Goal: Task Accomplishment & Management: Use online tool/utility

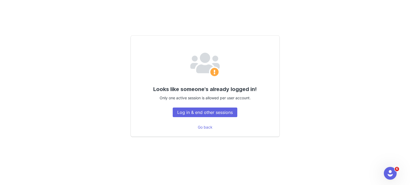
click at [333, 153] on div "Looks like someone's already logged in! Only one active session is allowed per …" at bounding box center [205, 87] width 374 height 140
click at [199, 115] on button "Log in & end other sessions" at bounding box center [205, 113] width 65 height 10
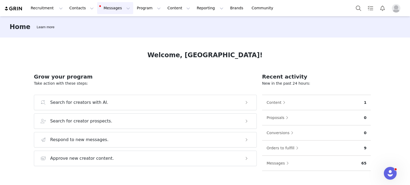
click at [100, 9] on button "Messages Messages" at bounding box center [115, 8] width 36 height 12
click at [97, 36] on p "Inbox" at bounding box center [98, 34] width 10 height 6
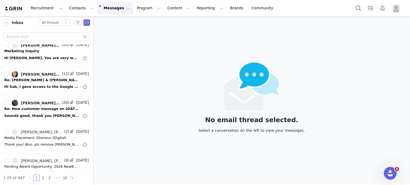
scroll to position [125, 0]
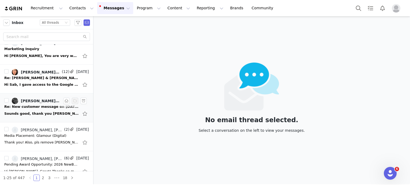
click at [36, 111] on div "Sounds good, thank you Best, Kate On Fri, Sep 26, 2025 at 1:12 PM Kazuko Tatsum…" at bounding box center [41, 113] width 75 height 5
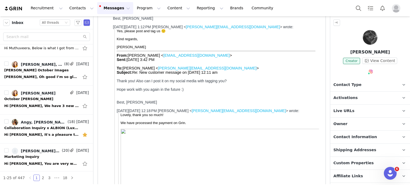
scroll to position [0, 0]
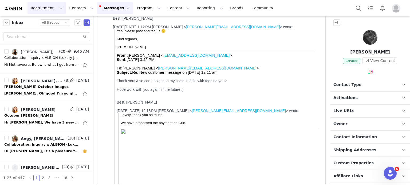
click at [54, 8] on button "Recruitment Recruitment" at bounding box center [46, 8] width 38 height 12
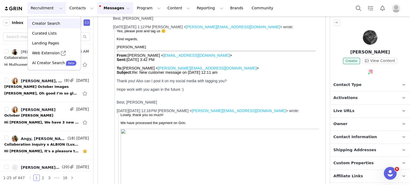
click at [45, 25] on p "Creator Search" at bounding box center [46, 24] width 28 height 6
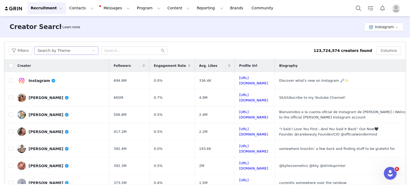
click at [89, 51] on div "Search by Theme" at bounding box center [65, 51] width 54 height 8
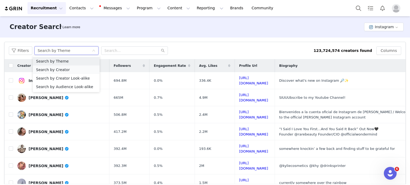
click at [82, 70] on li "Search by Creator" at bounding box center [66, 70] width 67 height 9
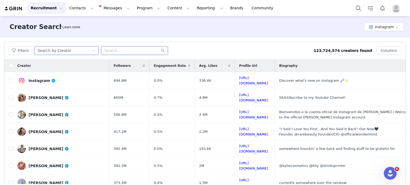
click at [119, 52] on input "text" at bounding box center [134, 50] width 67 height 9
paste input "aniichakhunashvili"
click at [161, 52] on icon "icon: search" at bounding box center [163, 51] width 4 height 4
click at [144, 51] on input "aniichakhunashvili" at bounding box center [134, 50] width 67 height 9
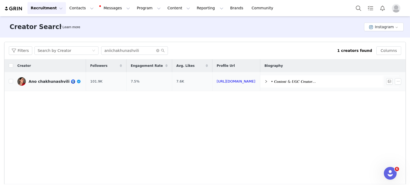
click at [57, 80] on div "Ano chakhunashvili 🧿" at bounding box center [55, 82] width 53 height 4
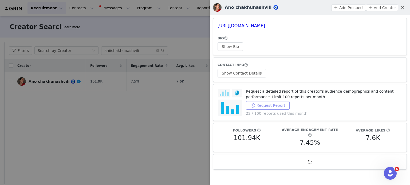
click at [278, 105] on button "Request Report" at bounding box center [268, 105] width 44 height 9
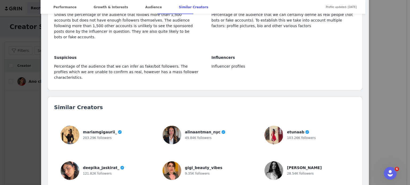
scroll to position [1202, 0]
click at [91, 166] on span "deepika_jaskirat_" at bounding box center [101, 168] width 36 height 4
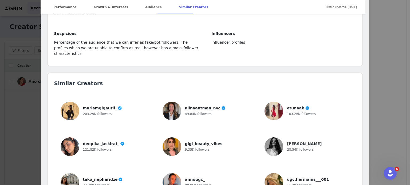
scroll to position [1226, 0]
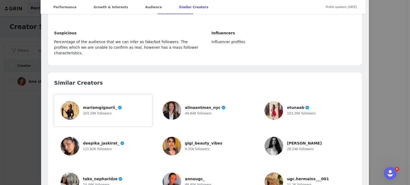
click at [72, 101] on img at bounding box center [70, 110] width 19 height 19
click at [171, 173] on img at bounding box center [172, 182] width 19 height 19
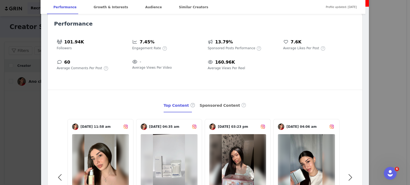
scroll to position [0, 0]
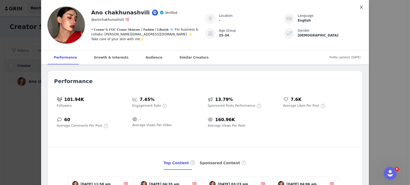
click at [359, 9] on icon "icon: close" at bounding box center [361, 7] width 4 height 4
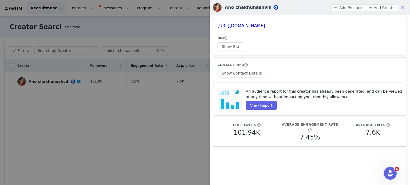
click at [399, 7] on button "button" at bounding box center [402, 7] width 9 height 9
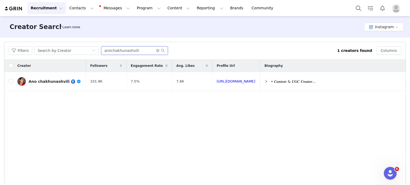
drag, startPoint x: 140, startPoint y: 51, endPoint x: 98, endPoint y: 53, distance: 42.5
click at [98, 53] on div "Filters Search by Creator aniichakhunashvili" at bounding box center [173, 50] width 328 height 9
paste input "nougc_"
type input "annougc_"
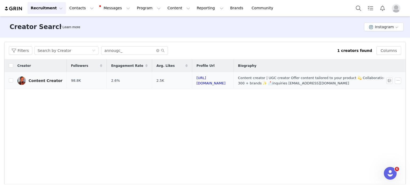
click at [46, 80] on div "Content Creator" at bounding box center [46, 81] width 34 height 4
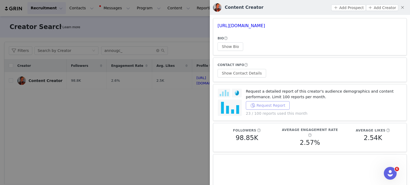
click at [277, 106] on button "Request Report" at bounding box center [268, 105] width 44 height 9
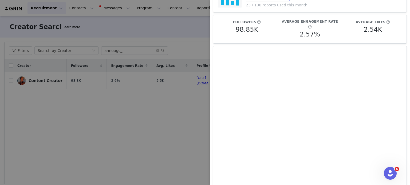
scroll to position [11, 0]
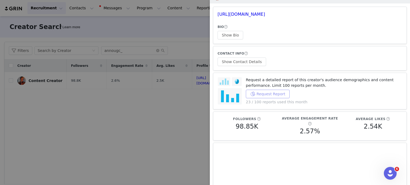
click at [271, 92] on button "Request Report" at bounding box center [268, 94] width 44 height 9
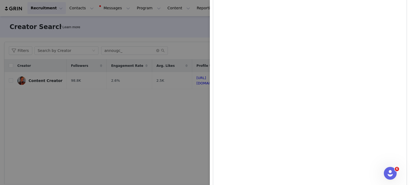
scroll to position [1094, 0]
click at [176, 101] on div at bounding box center [205, 92] width 410 height 185
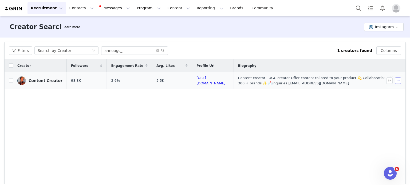
click at [395, 81] on button "button" at bounding box center [398, 81] width 6 height 6
click at [387, 82] on button "button" at bounding box center [389, 81] width 6 height 6
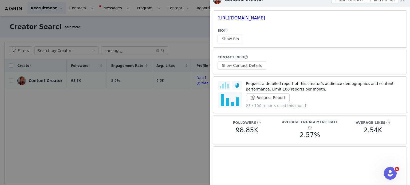
scroll to position [0, 0]
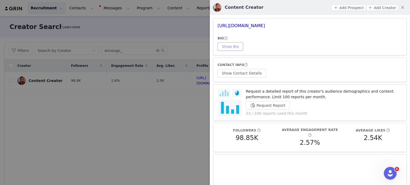
click at [231, 47] on button "Show Bio" at bounding box center [230, 46] width 26 height 9
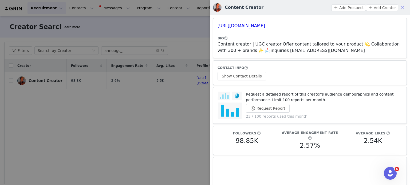
click at [399, 7] on button "button" at bounding box center [402, 7] width 9 height 9
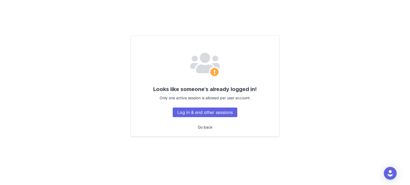
click at [208, 128] on link "Go back" at bounding box center [205, 127] width 15 height 5
